Goal: Transaction & Acquisition: Purchase product/service

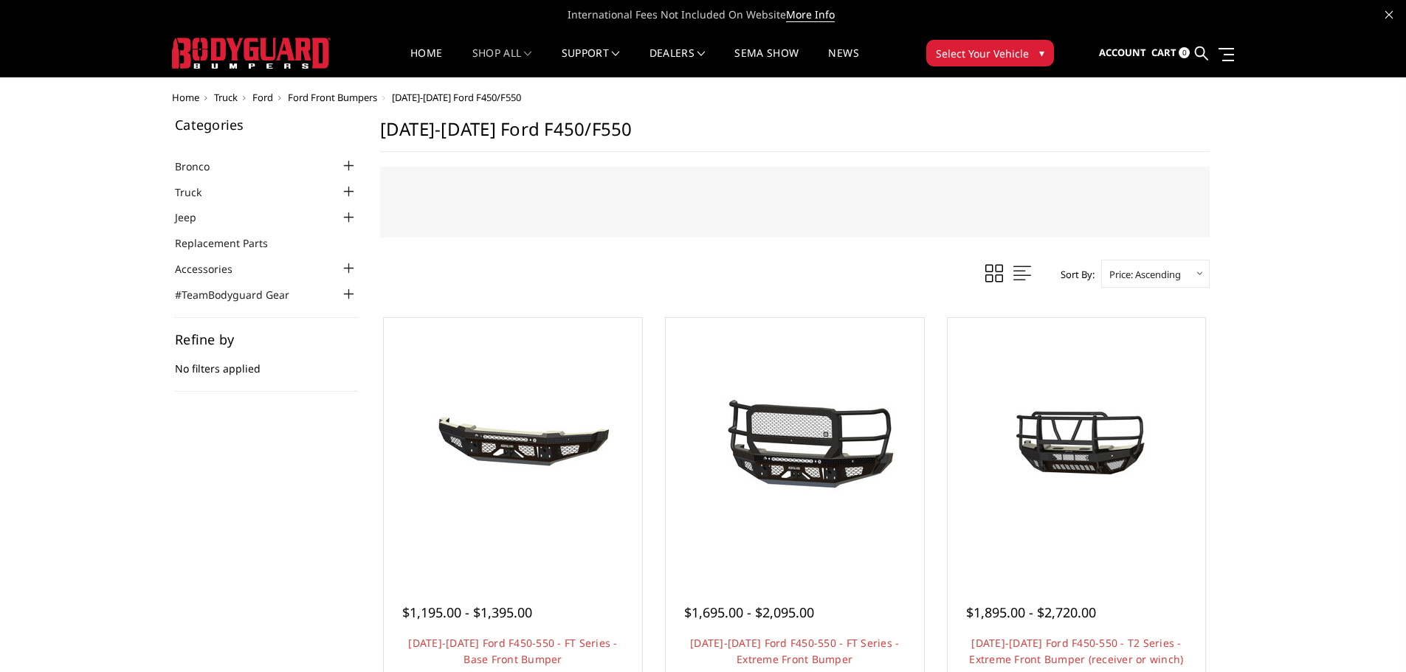
click at [347, 191] on div at bounding box center [349, 192] width 18 height 18
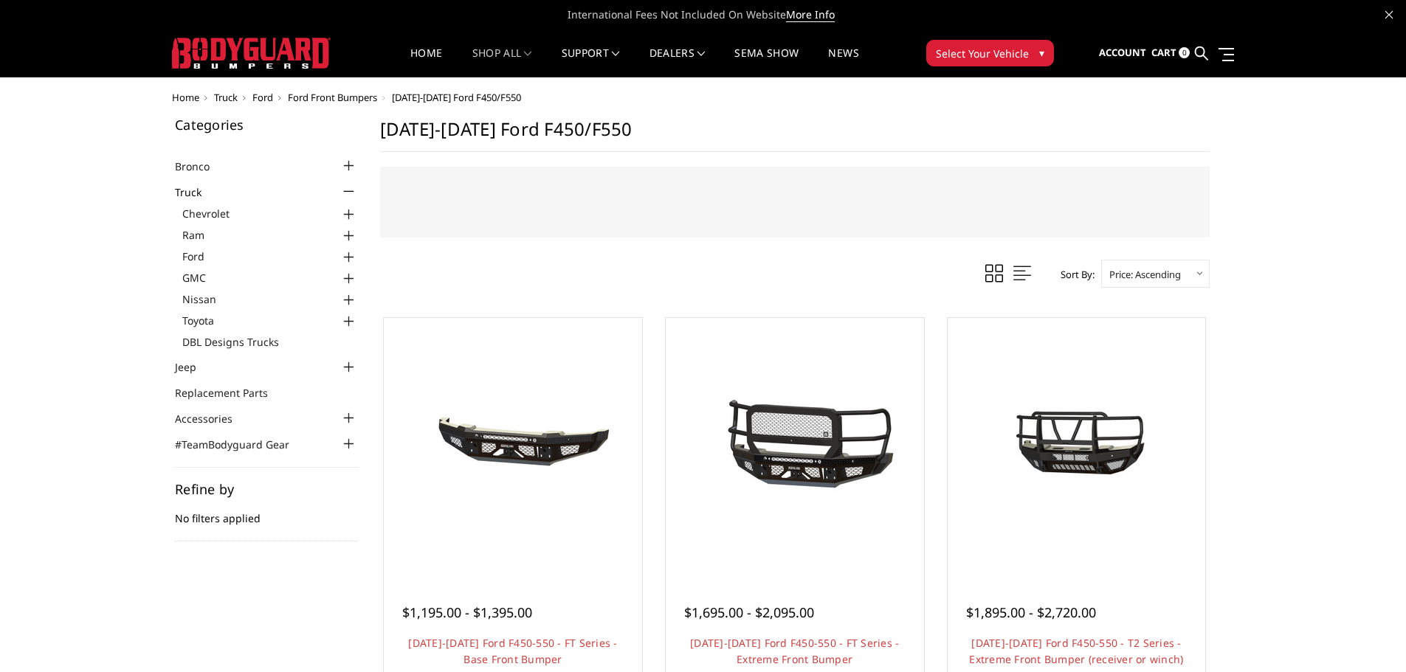
click at [348, 255] on div at bounding box center [349, 258] width 18 height 18
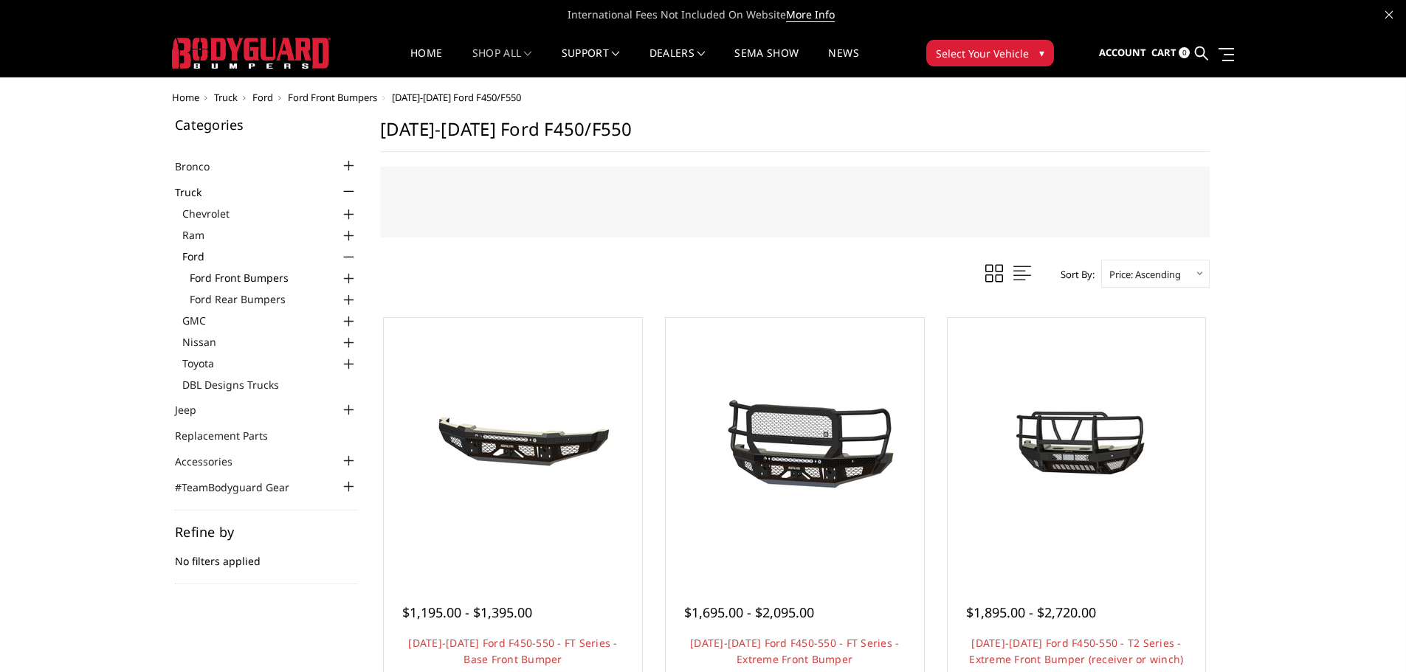
click at [268, 276] on link "Ford Front Bumpers" at bounding box center [274, 278] width 168 height 16
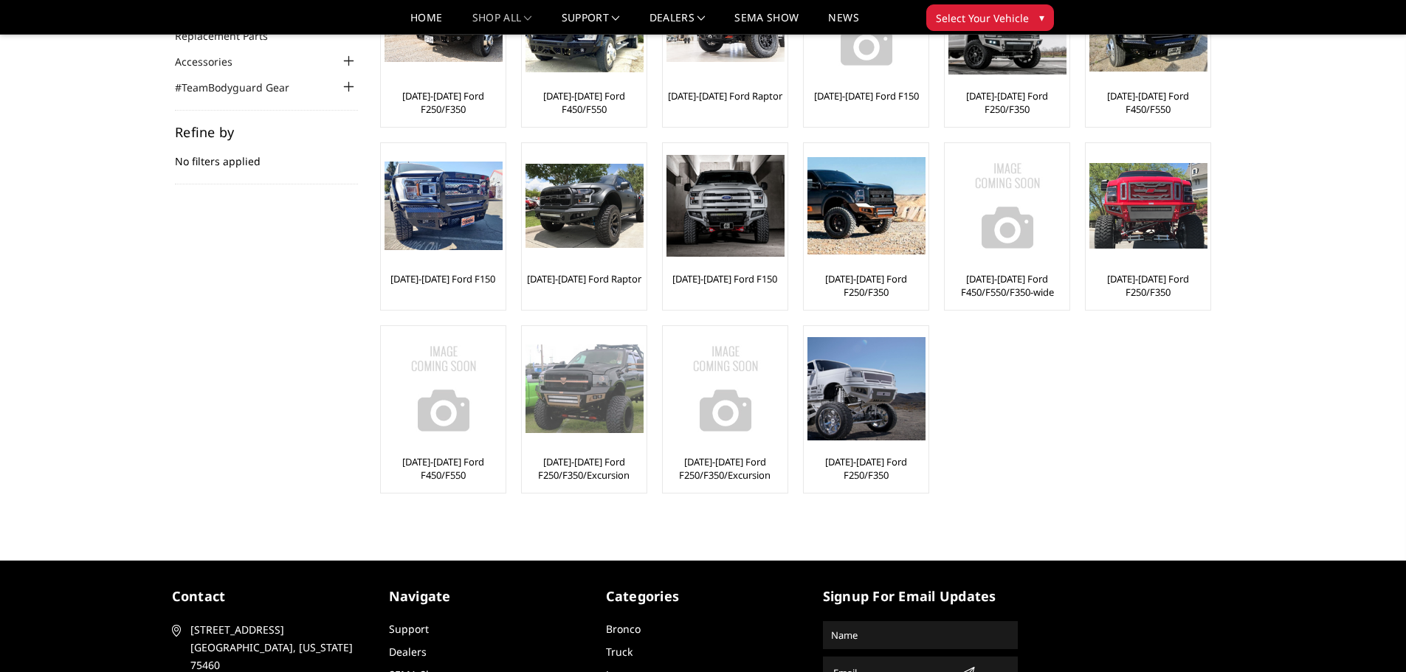
scroll to position [221, 0]
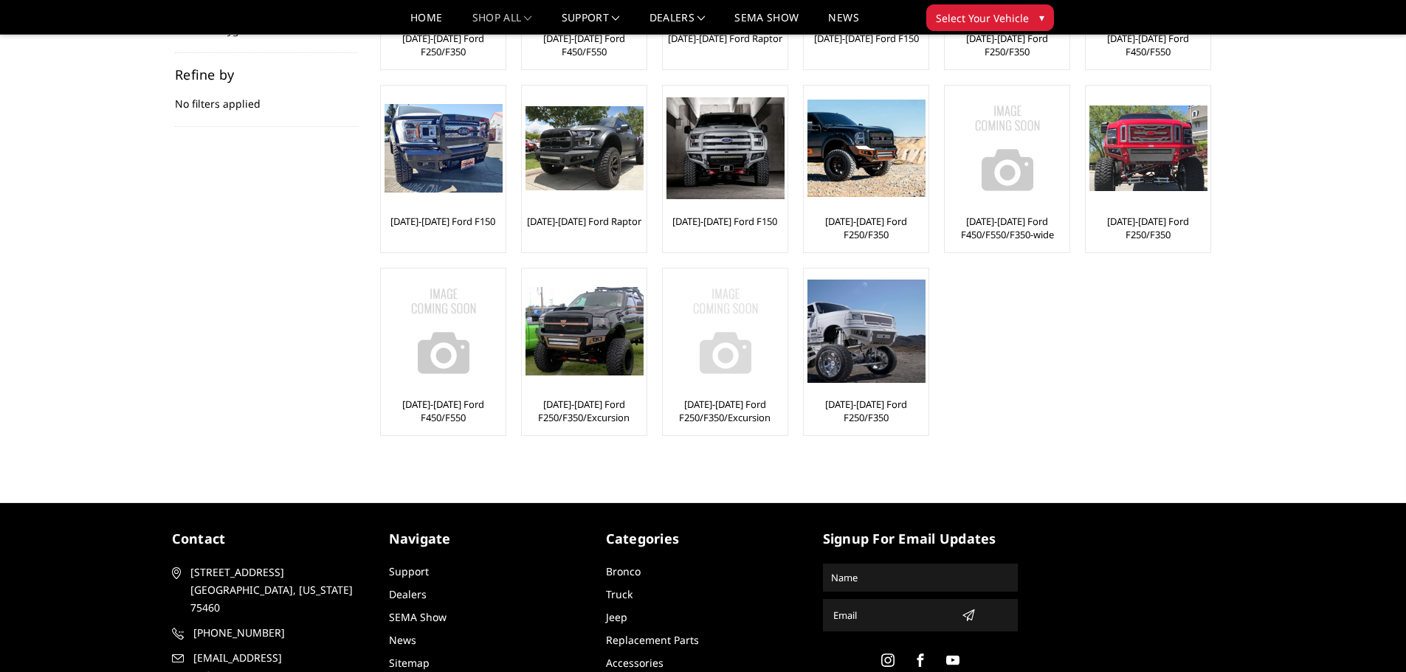
click at [729, 337] on img at bounding box center [726, 331] width 118 height 118
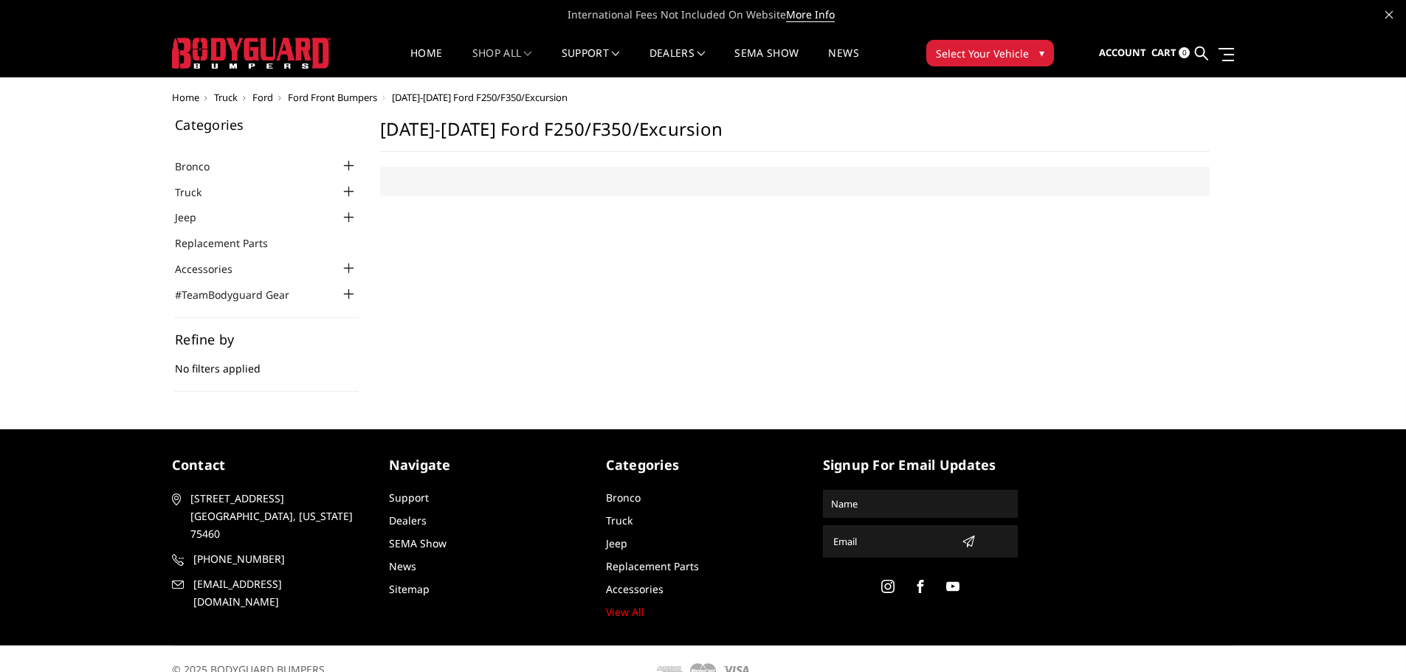
select select "US"
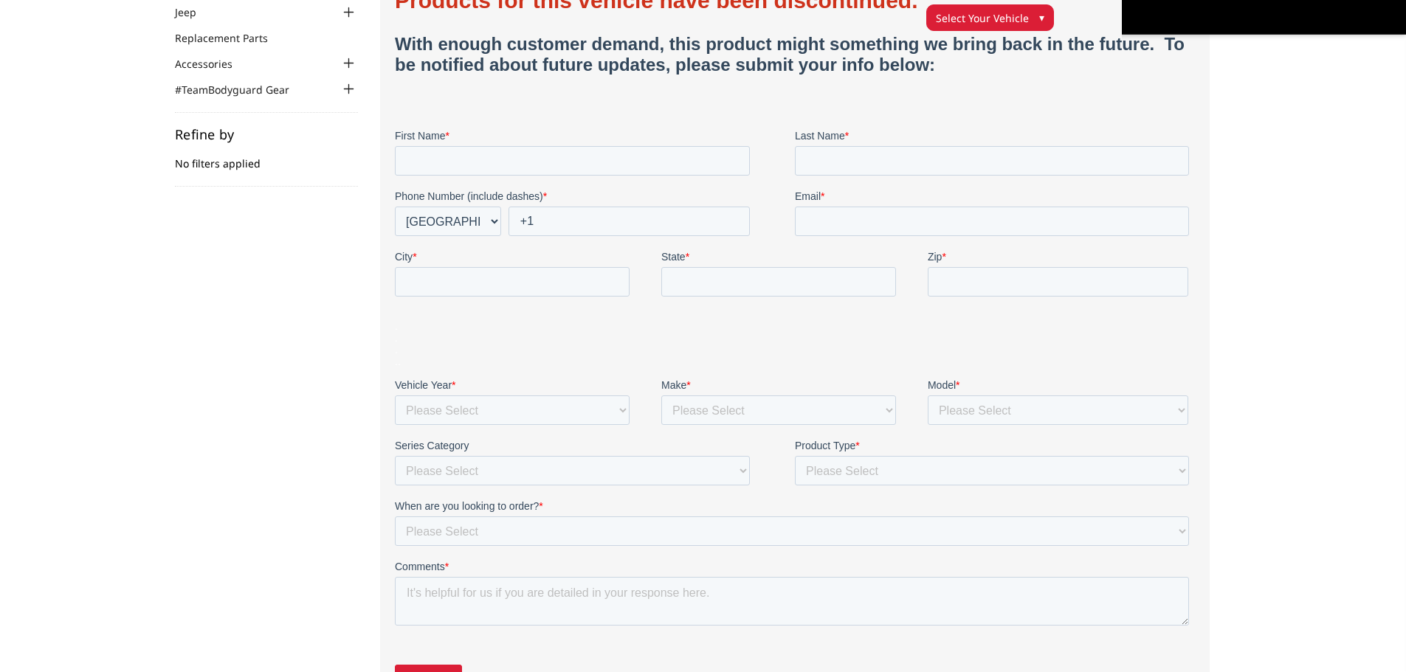
scroll to position [295, 0]
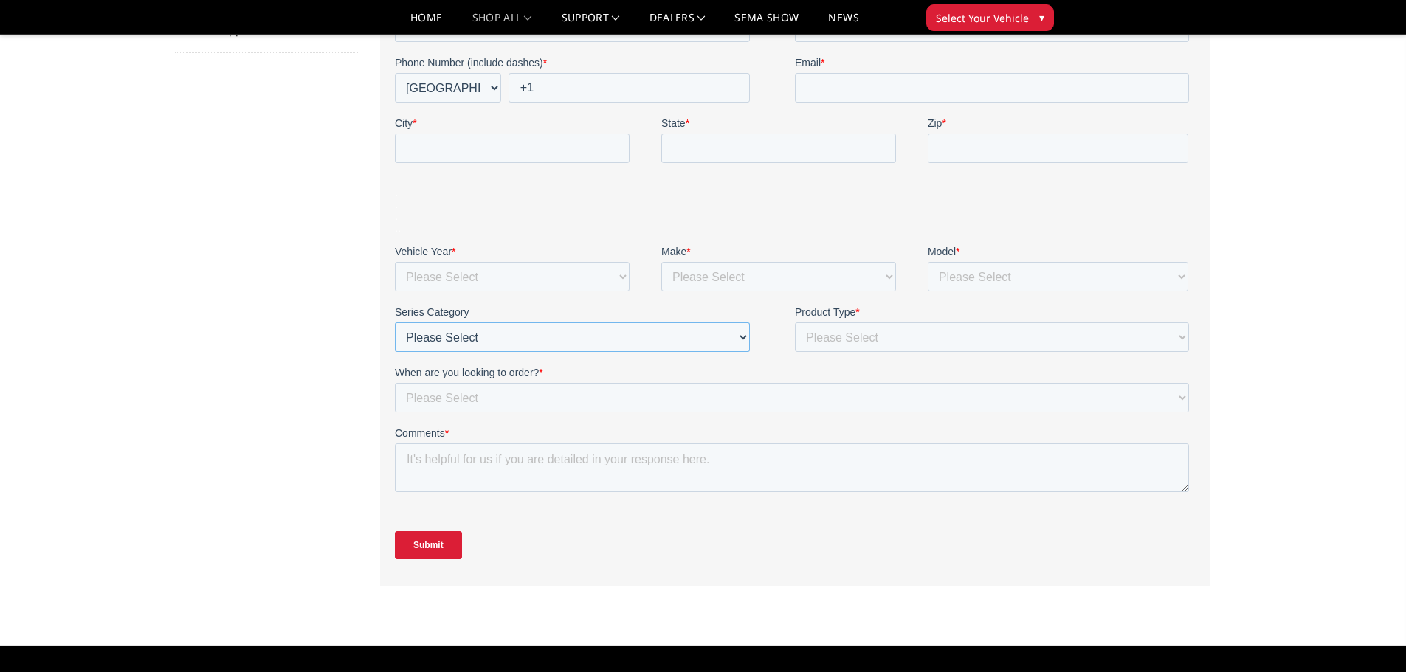
click at [520, 342] on select "Please Select Freedom Series (winch) {smooth plate} Freedom Series (non-winch) …" at bounding box center [571, 338] width 355 height 30
click at [284, 298] on div "Categories Bronco [DATE]-[DATE] Bronco Front [DATE]-[DATE] Bronco Rear [DATE]-[…" at bounding box center [703, 194] width 1078 height 830
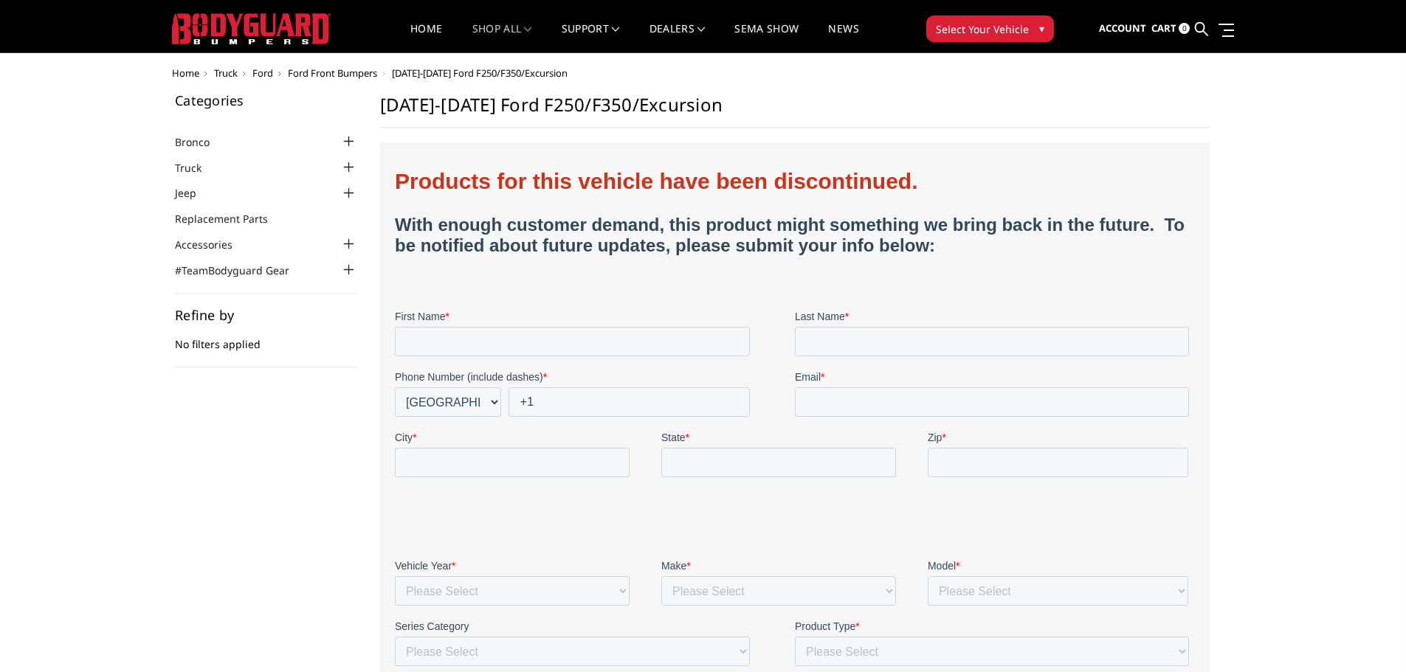
scroll to position [0, 0]
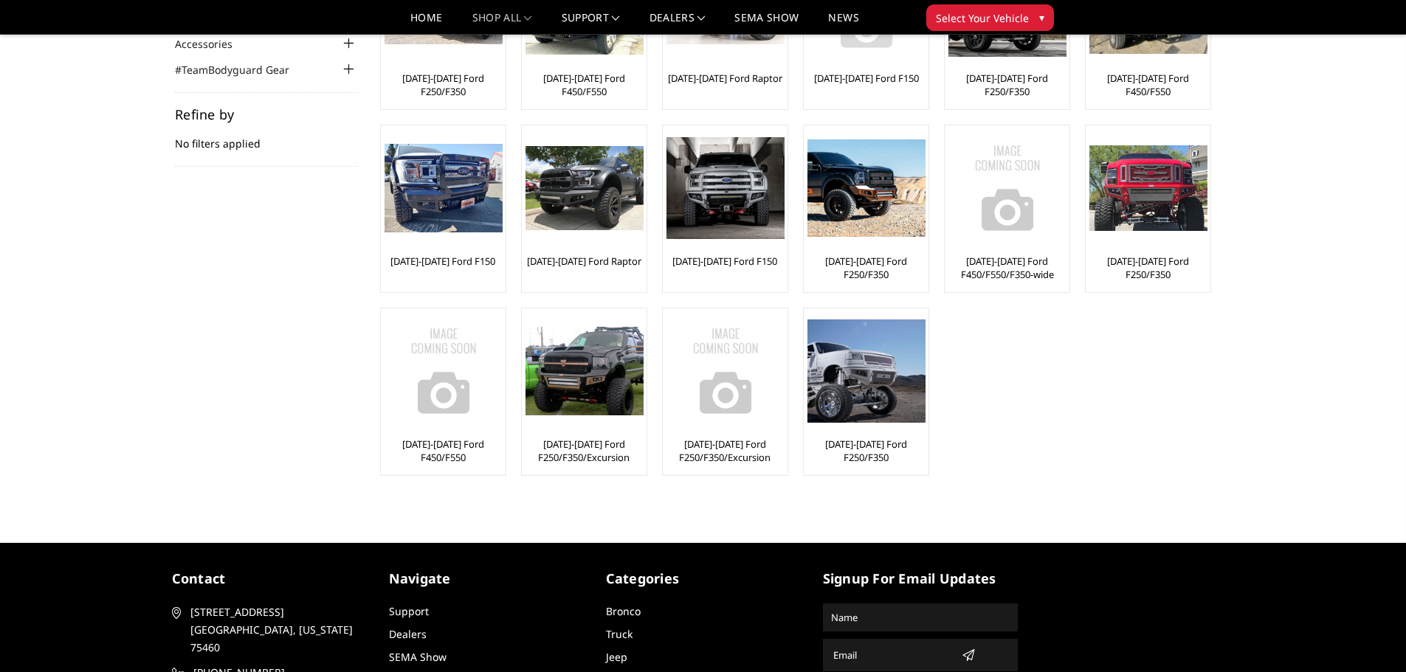
scroll to position [221, 0]
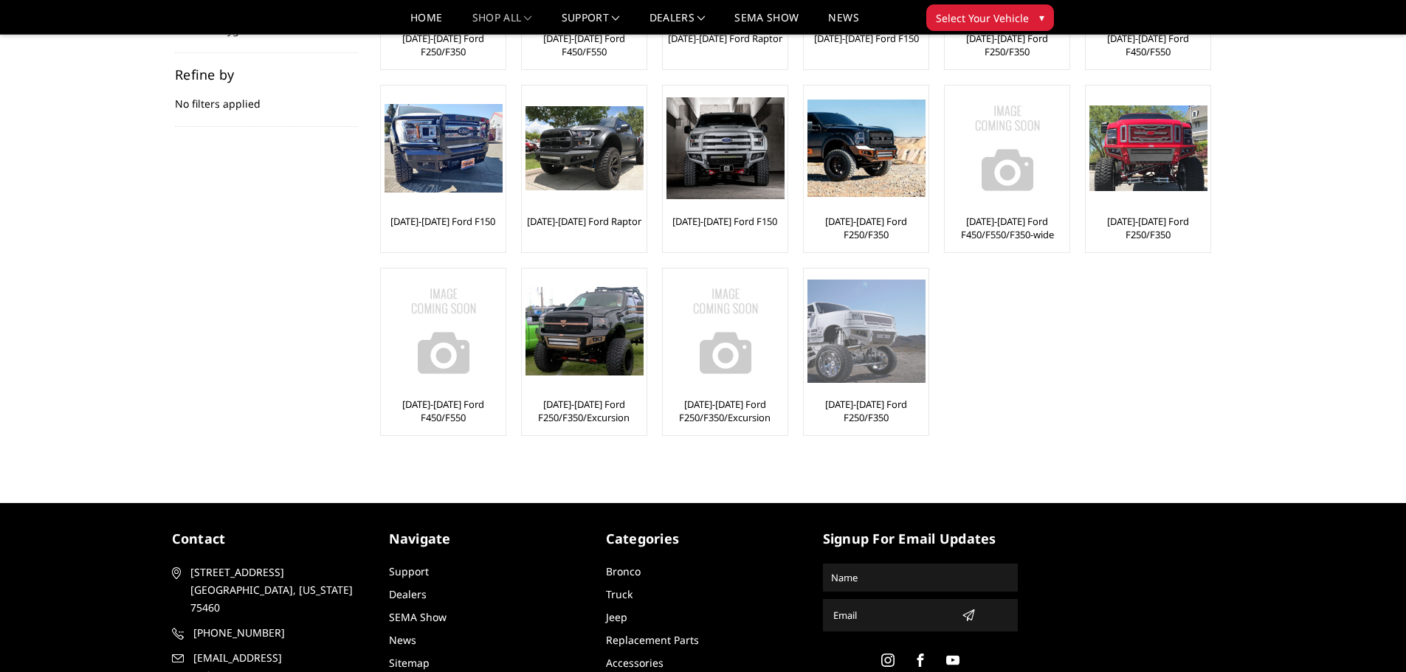
click at [871, 337] on img at bounding box center [867, 331] width 118 height 103
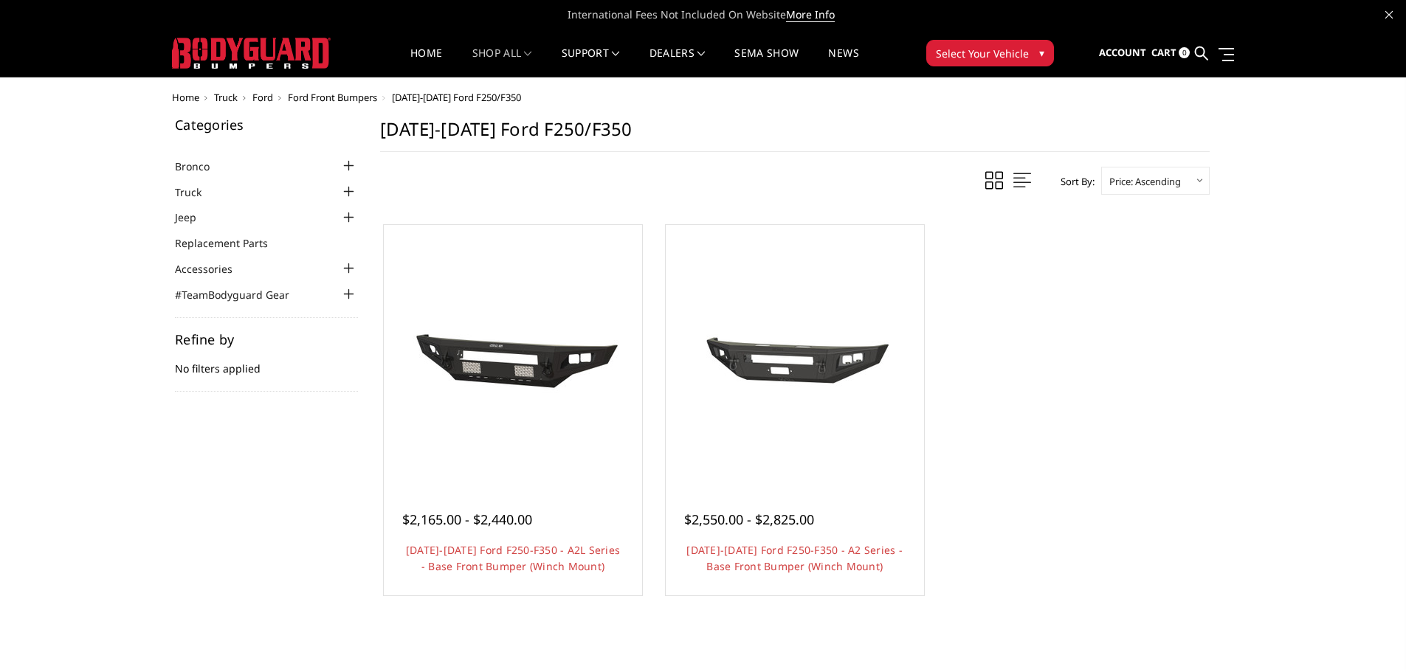
drag, startPoint x: 1123, startPoint y: 330, endPoint x: 1115, endPoint y: 326, distance: 8.3
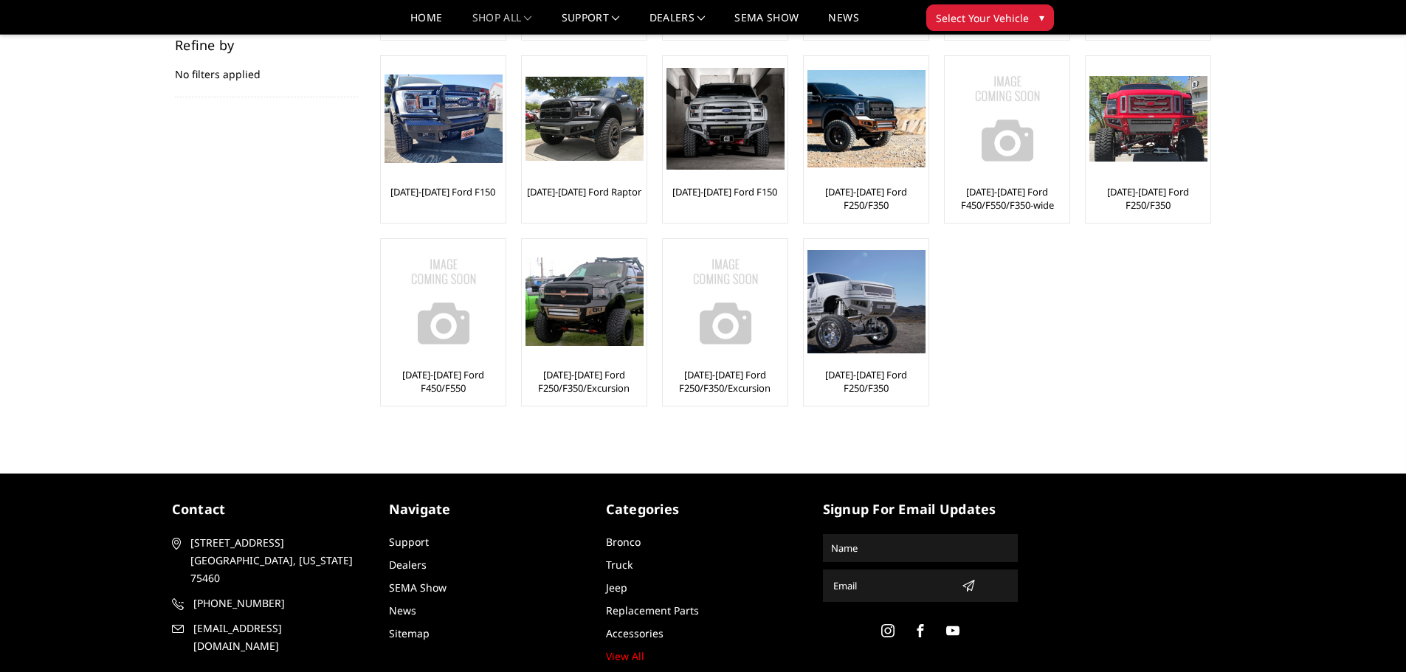
scroll to position [221, 0]
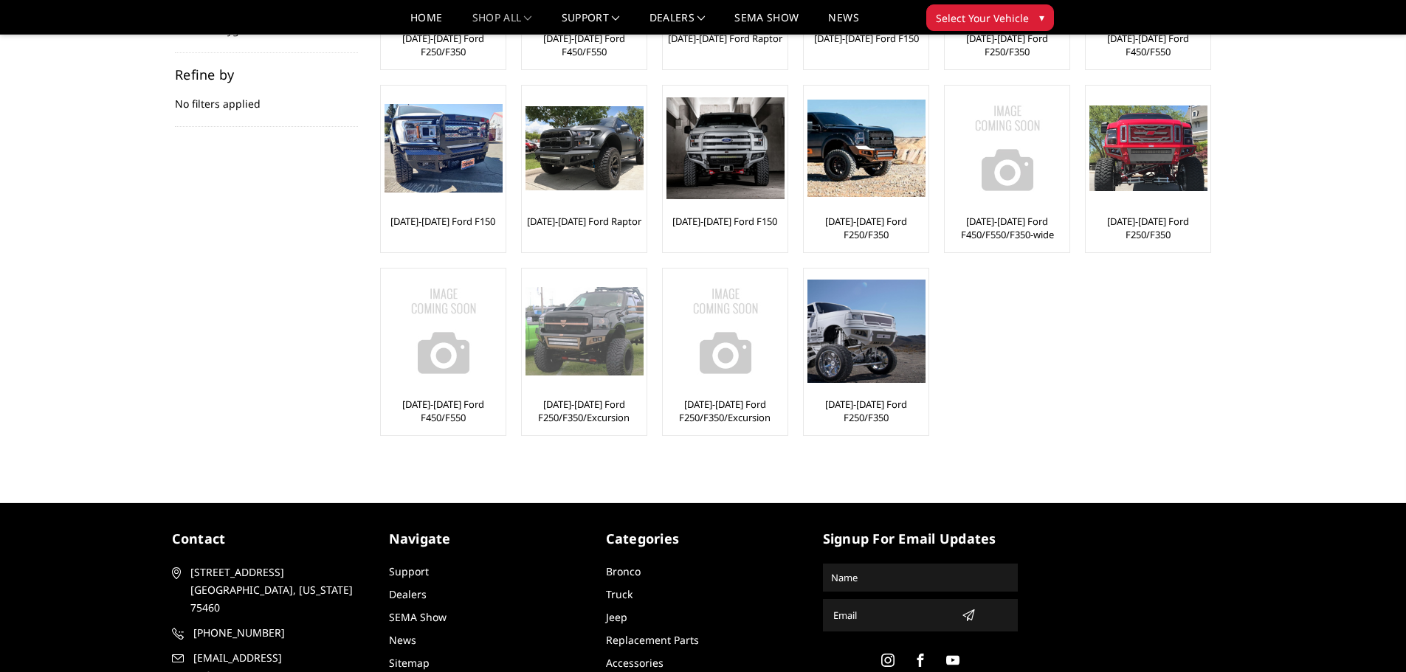
click at [568, 324] on img at bounding box center [585, 331] width 118 height 88
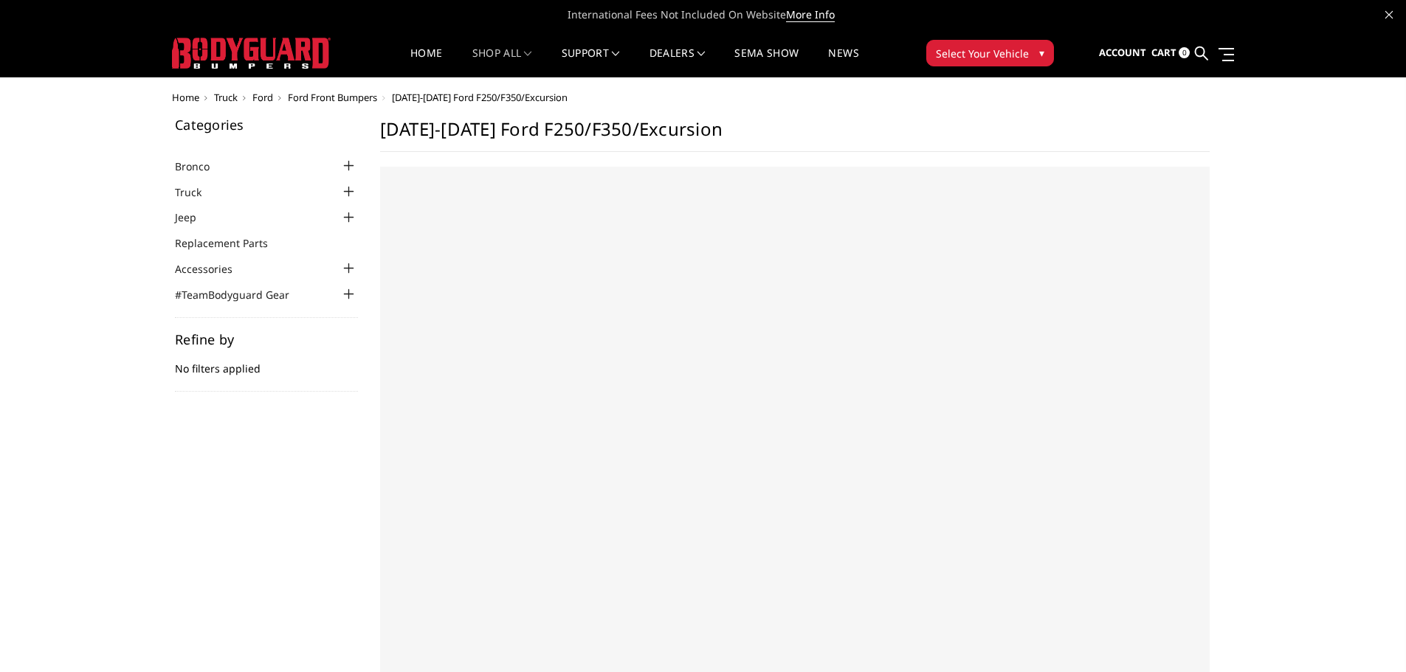
select select "US"
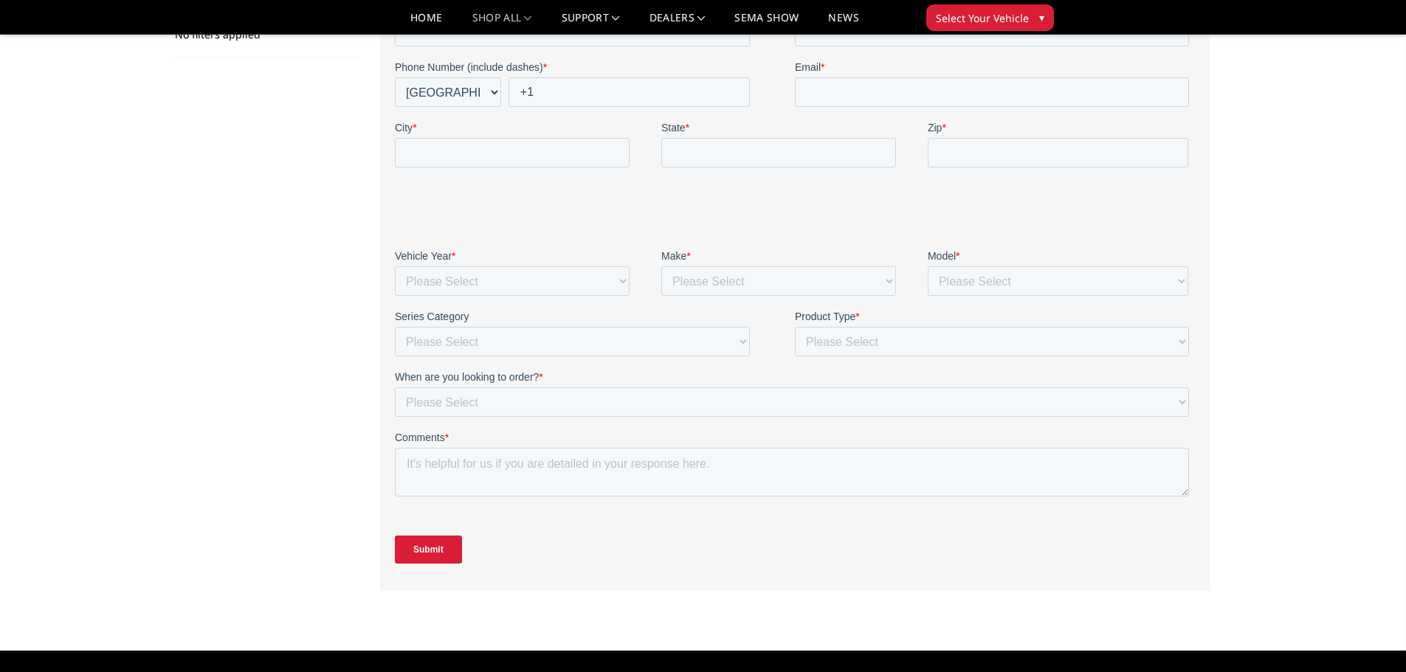
scroll to position [295, 0]
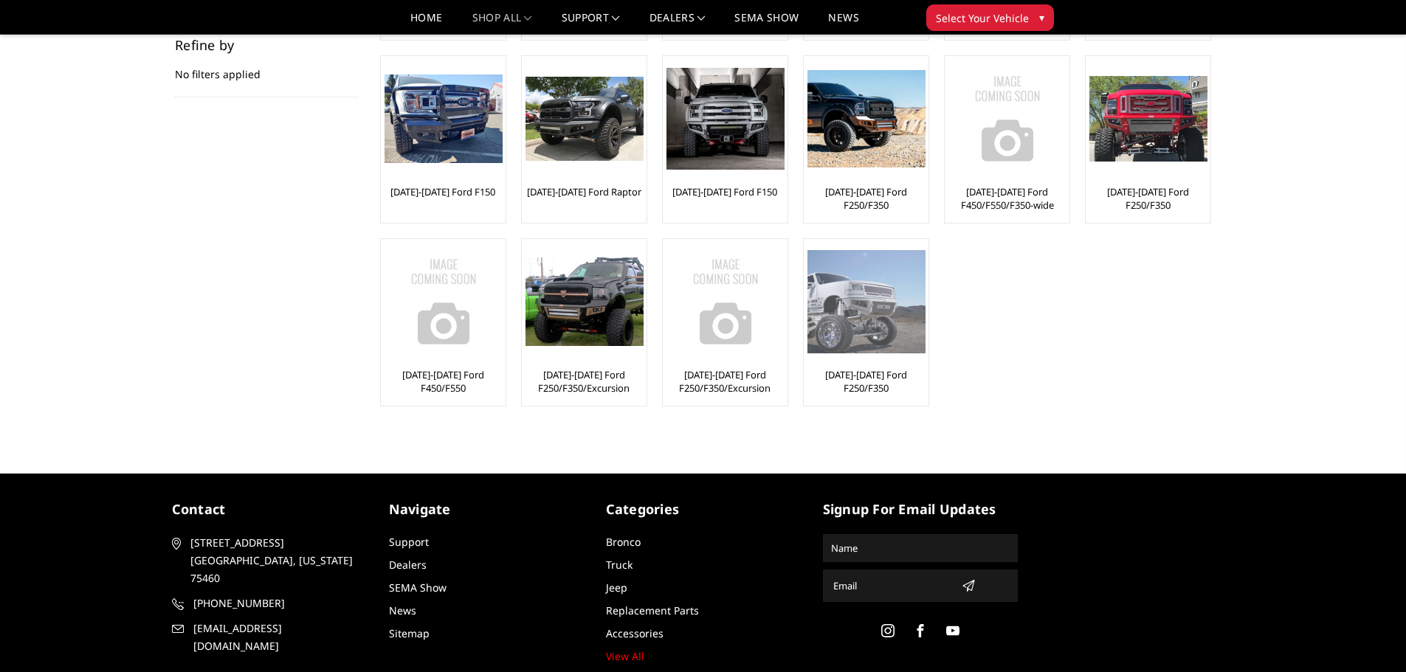
scroll to position [221, 0]
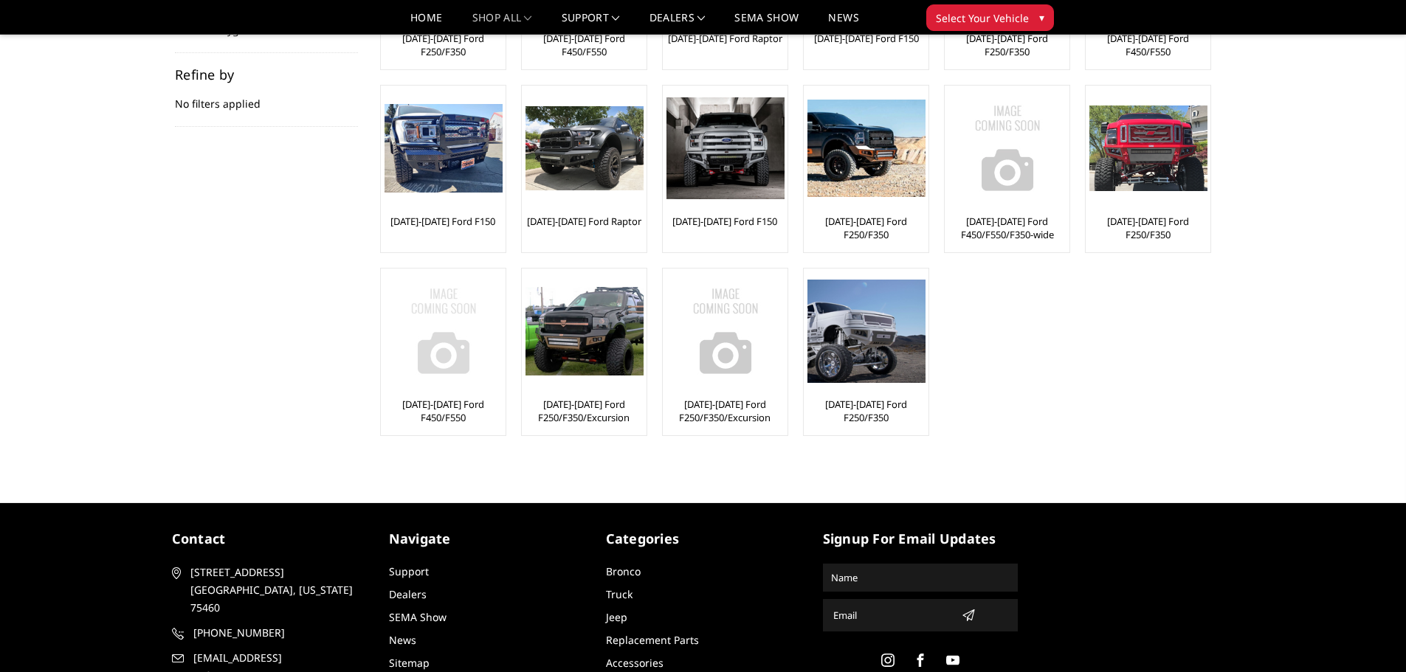
click at [458, 341] on img at bounding box center [444, 331] width 118 height 118
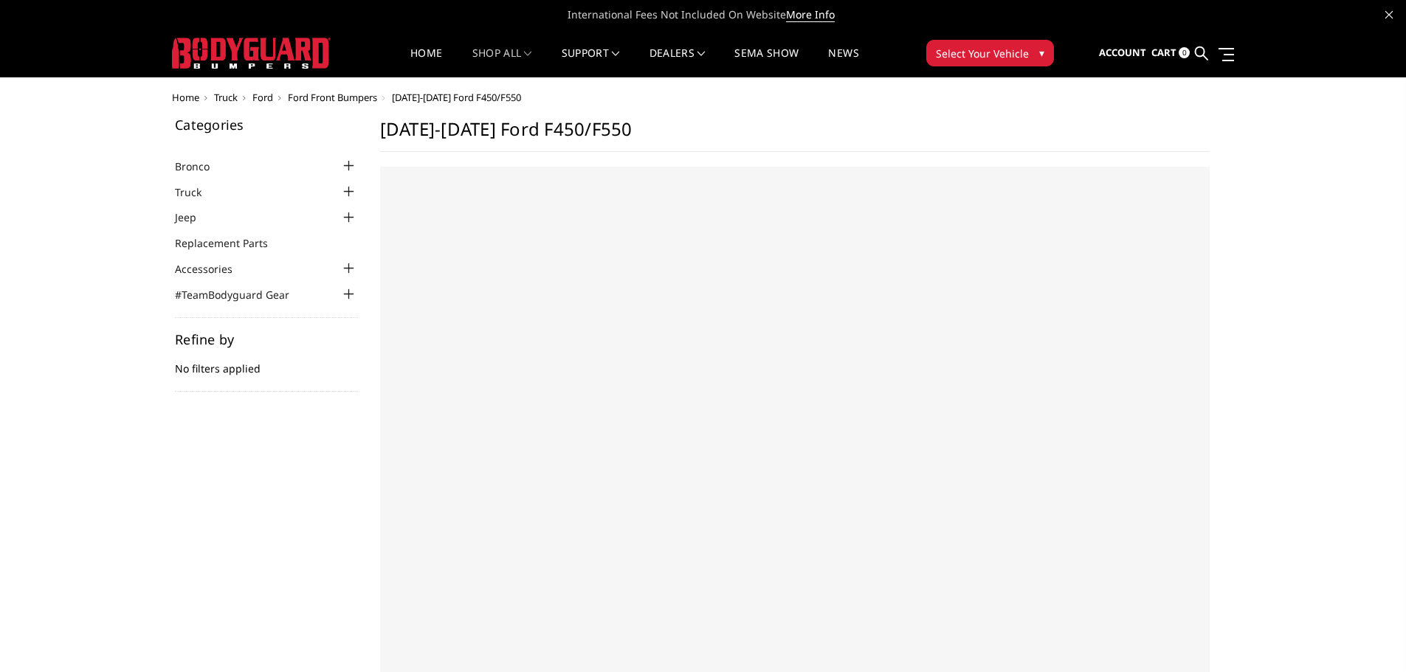
select select "US"
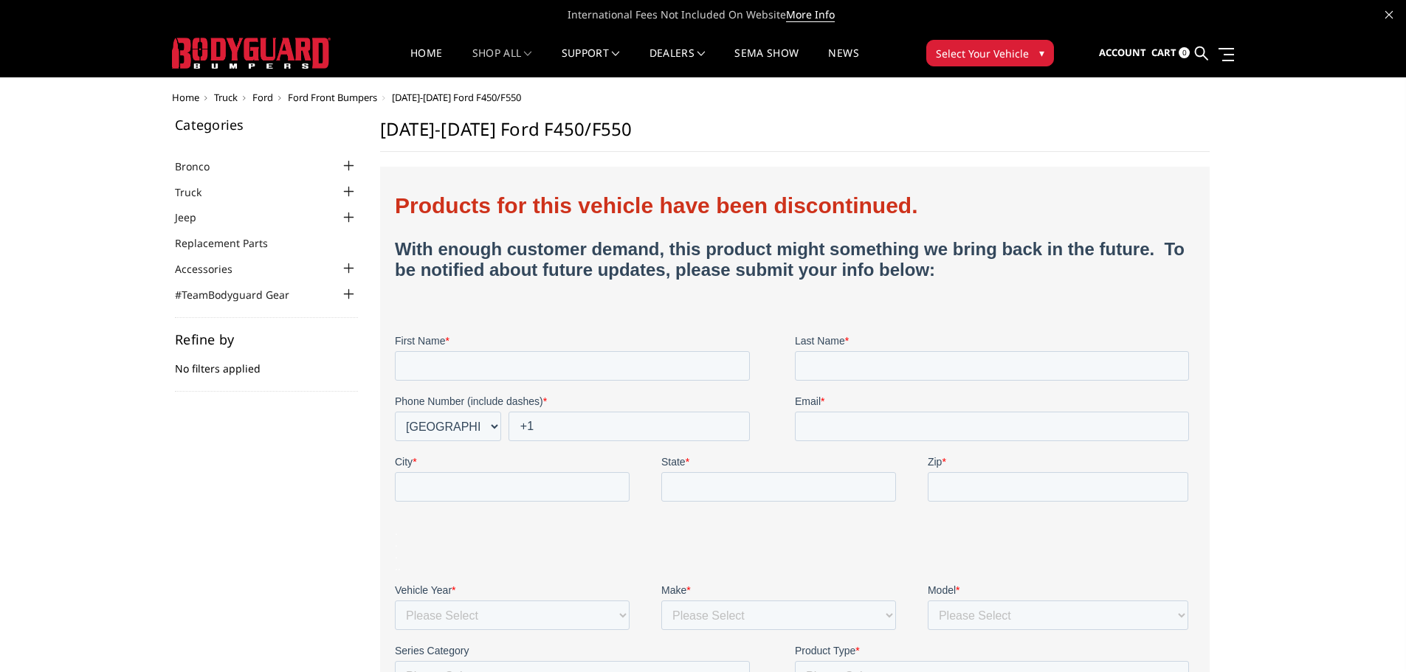
drag, startPoint x: 394, startPoint y: 182, endPoint x: 1021, endPoint y: 328, distance: 643.7
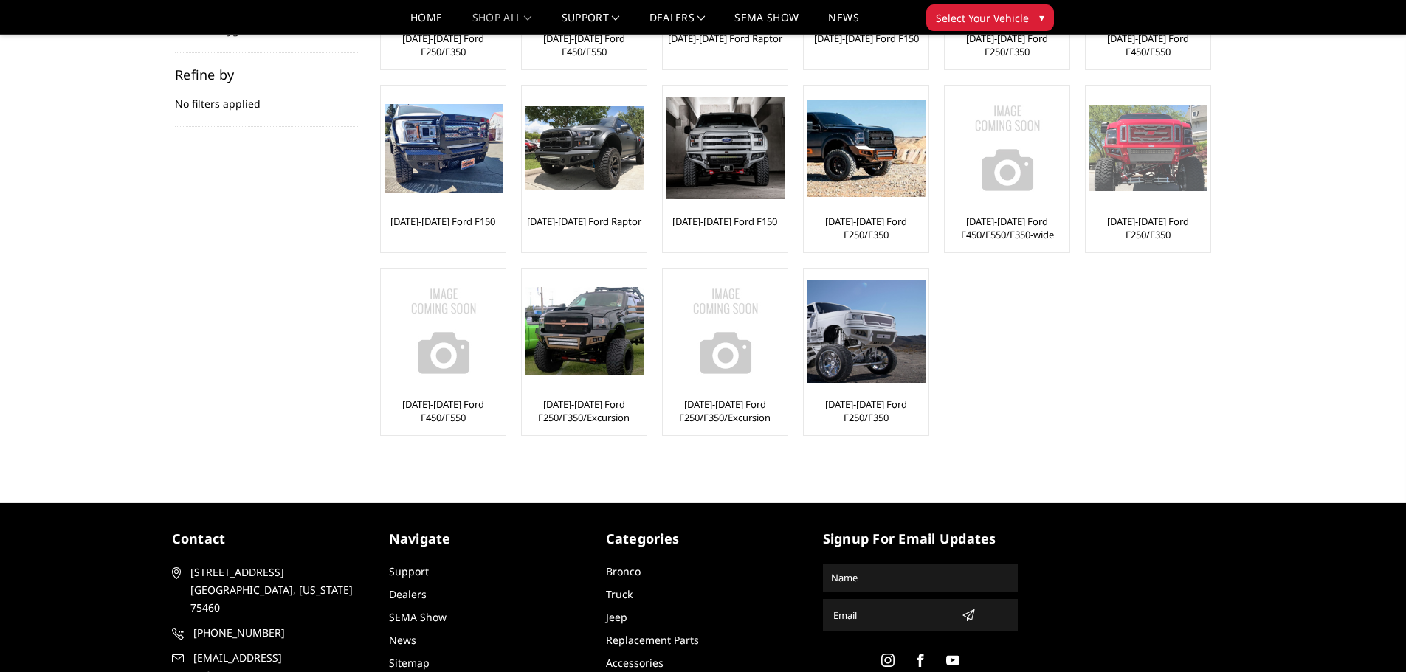
click at [1130, 171] on img at bounding box center [1148, 149] width 118 height 86
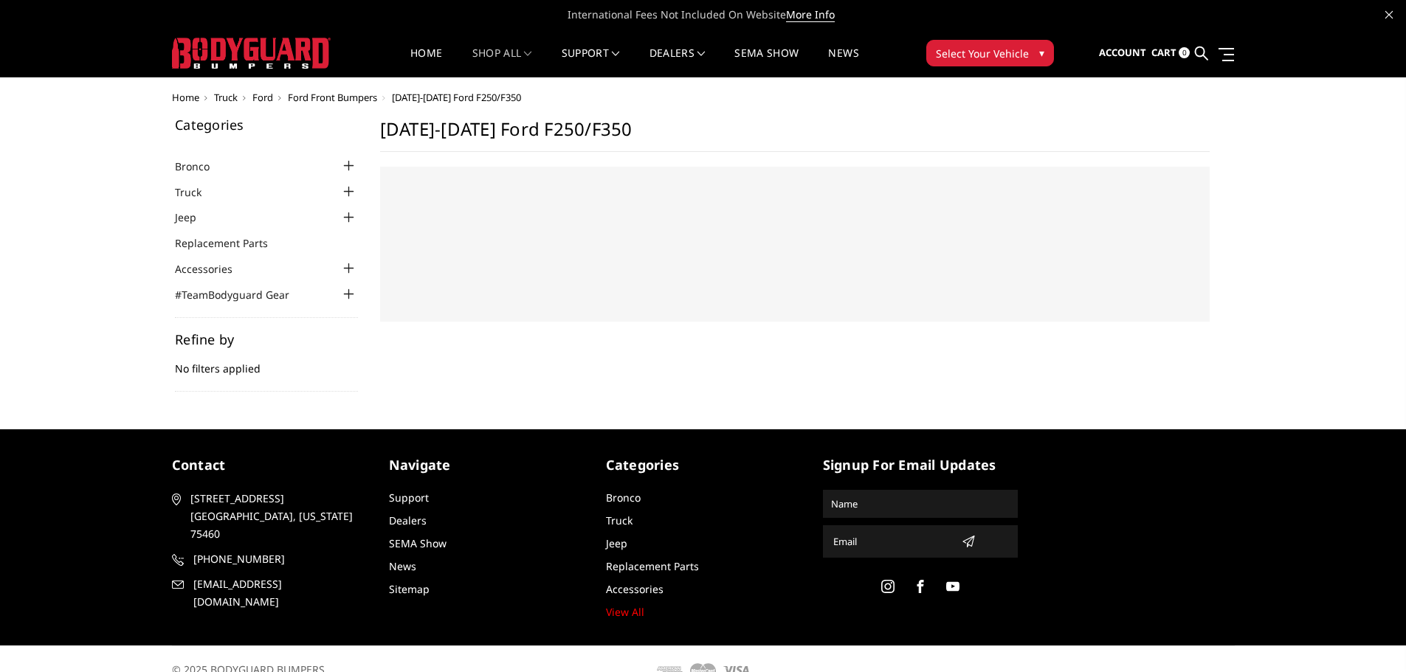
select select "US"
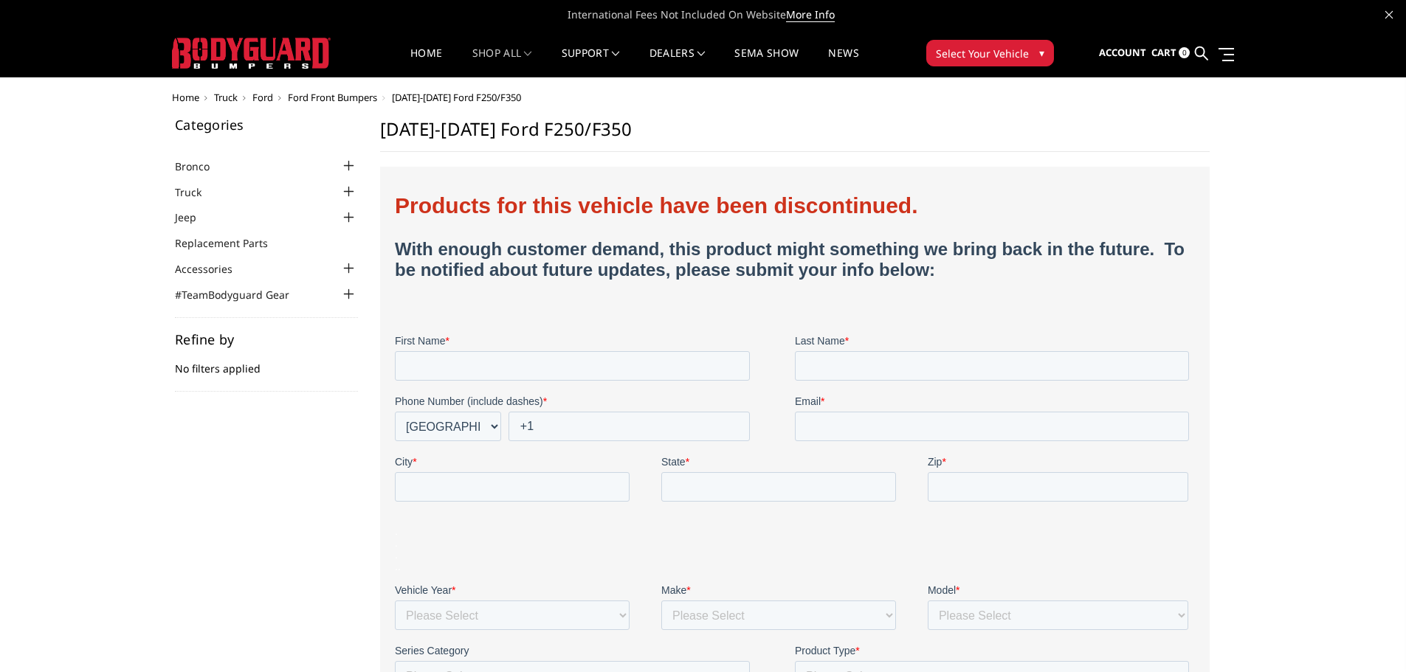
drag, startPoint x: 830, startPoint y: 435, endPoint x: 427, endPoint y: 254, distance: 441.4
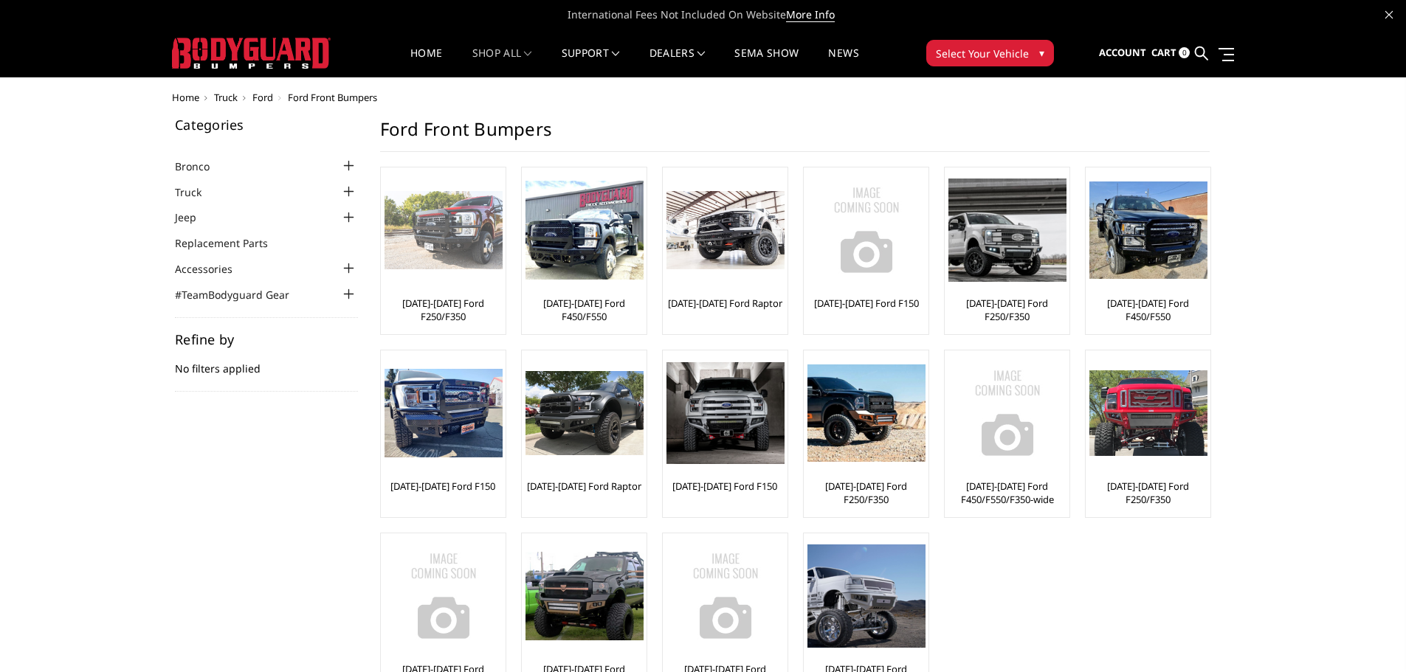
click at [453, 242] on img at bounding box center [444, 230] width 118 height 79
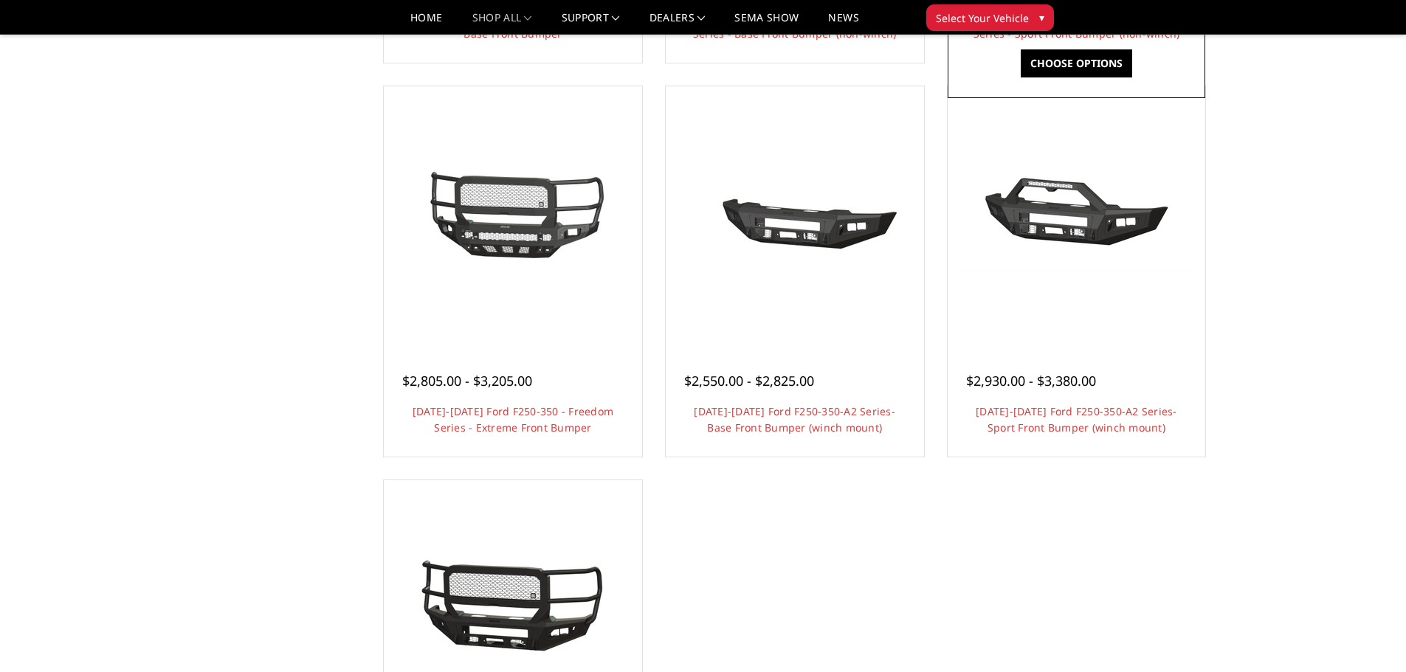
scroll to position [886, 0]
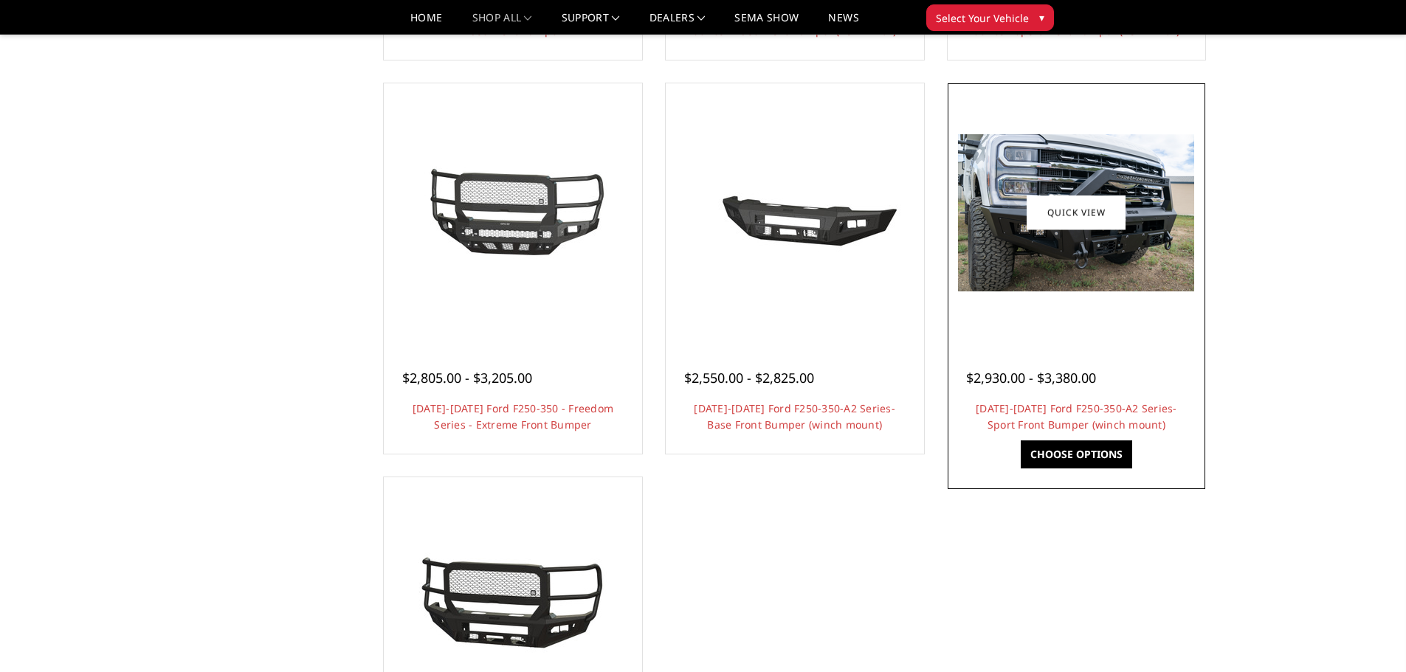
click at [1123, 241] on img at bounding box center [1076, 212] width 236 height 157
